Goal: Task Accomplishment & Management: Use online tool/utility

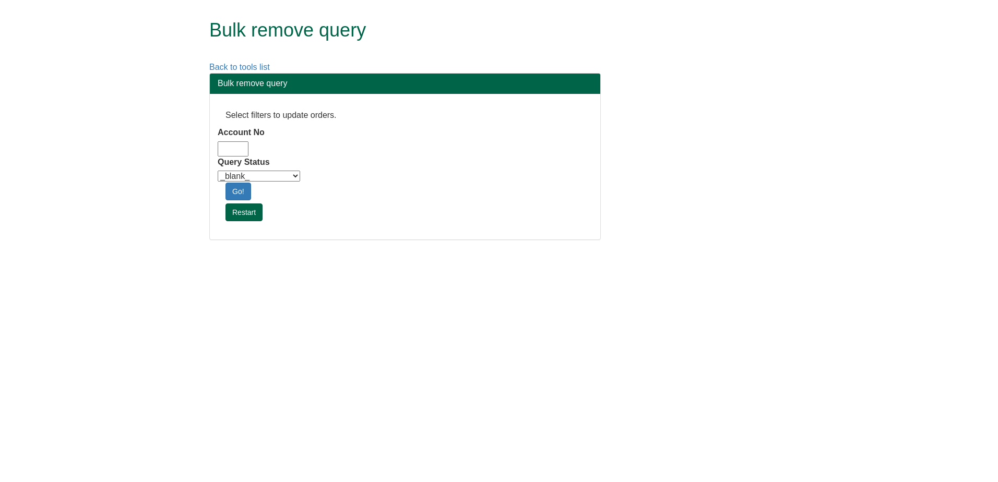
click at [227, 148] on input "Account No" at bounding box center [233, 148] width 31 height 15
type input "adm10"
click at [252, 179] on select "_blank_ Customer Credit_Control Purchasing Internal Other Address High_Value Co…" at bounding box center [259, 176] width 82 height 11
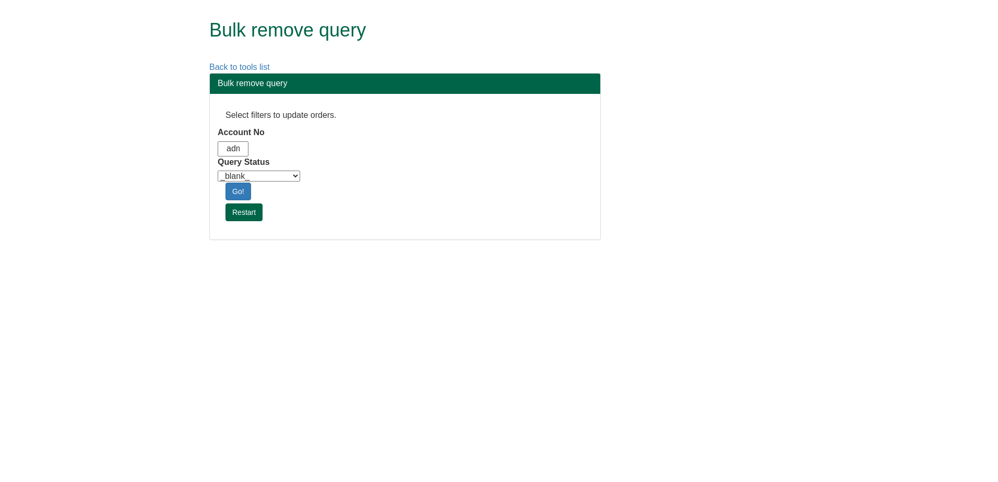
select select "Automation_Check"
click at [218, 171] on select "_blank_ Customer Credit_Control Purchasing Internal Other Address High_Value Co…" at bounding box center [259, 176] width 82 height 11
click at [246, 182] on select "_blank_ Customer Credit_Control Purchasing Internal Other Address High_Value Co…" at bounding box center [259, 176] width 82 height 11
click at [402, 199] on div "Go!" at bounding box center [405, 192] width 375 height 18
click at [242, 189] on link "Go!" at bounding box center [238, 192] width 26 height 18
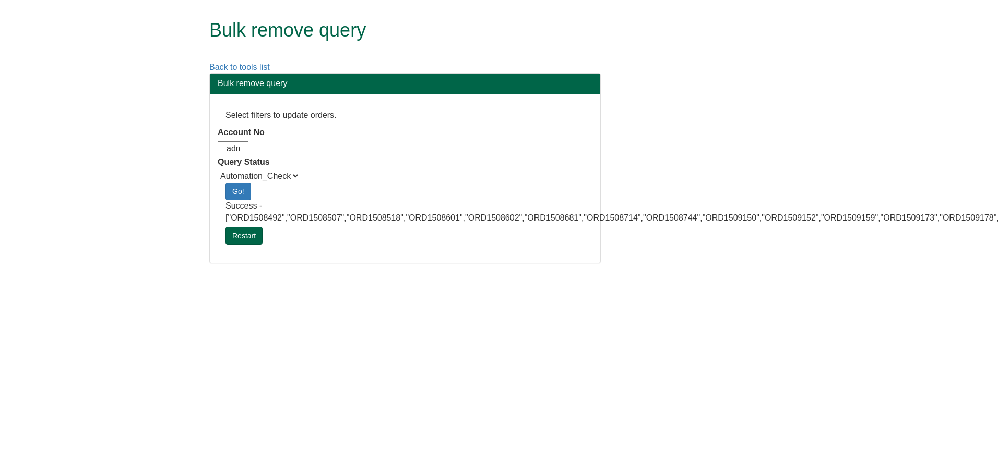
drag, startPoint x: 341, startPoint y: 300, endPoint x: 367, endPoint y: 320, distance: 33.1
click at [341, 274] on html "Bulk remove query Back to tools list Bulk remove query Select filters to update…" at bounding box center [499, 137] width 998 height 274
